Goal: Information Seeking & Learning: Learn about a topic

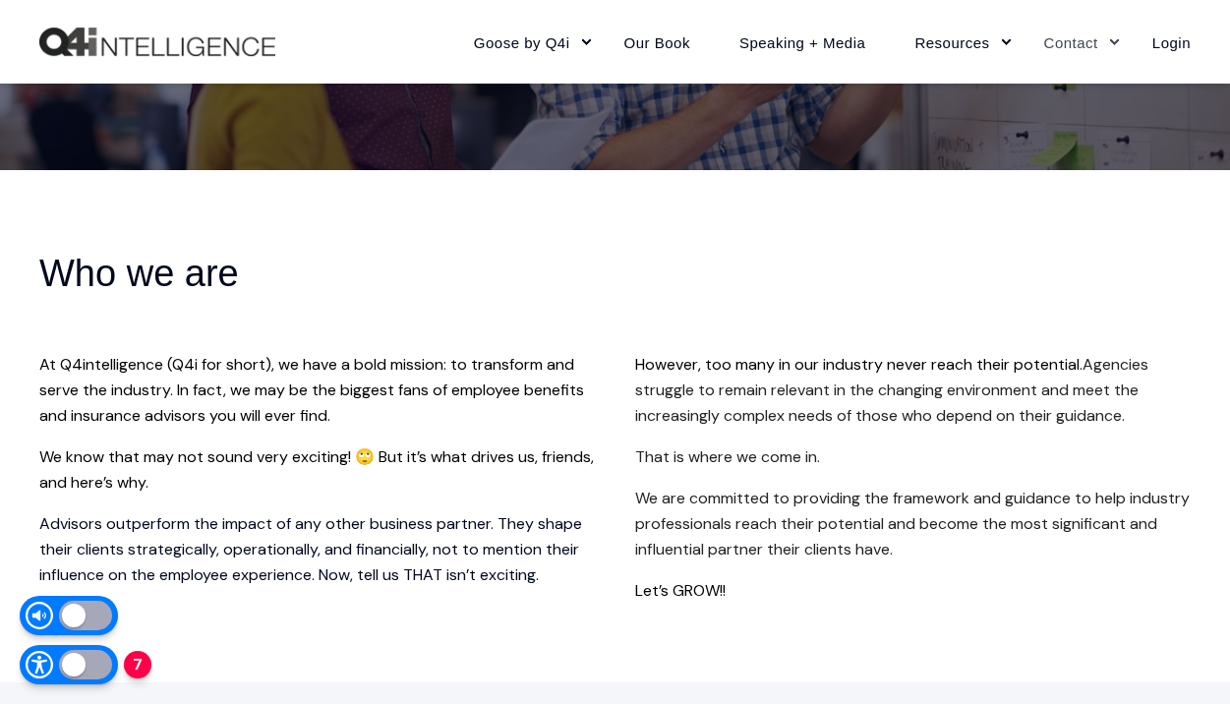
scroll to position [1348, 0]
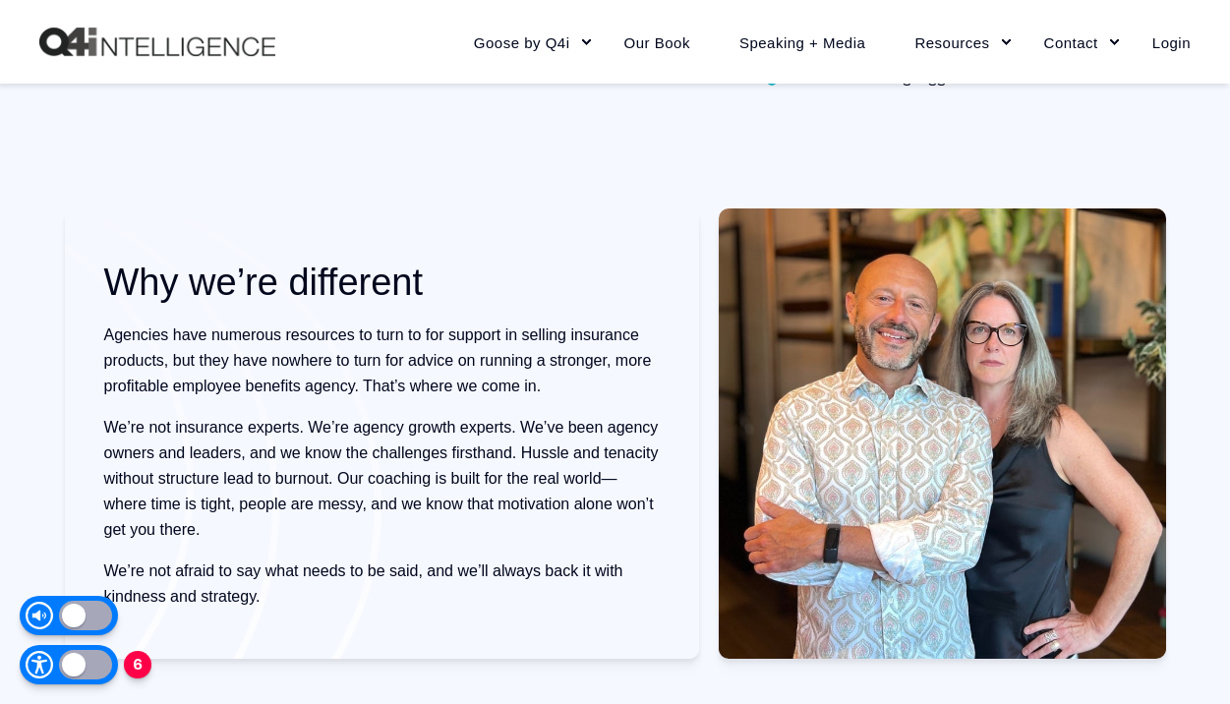
scroll to position [1600, 0]
